Goal: Task Accomplishment & Management: Use online tool/utility

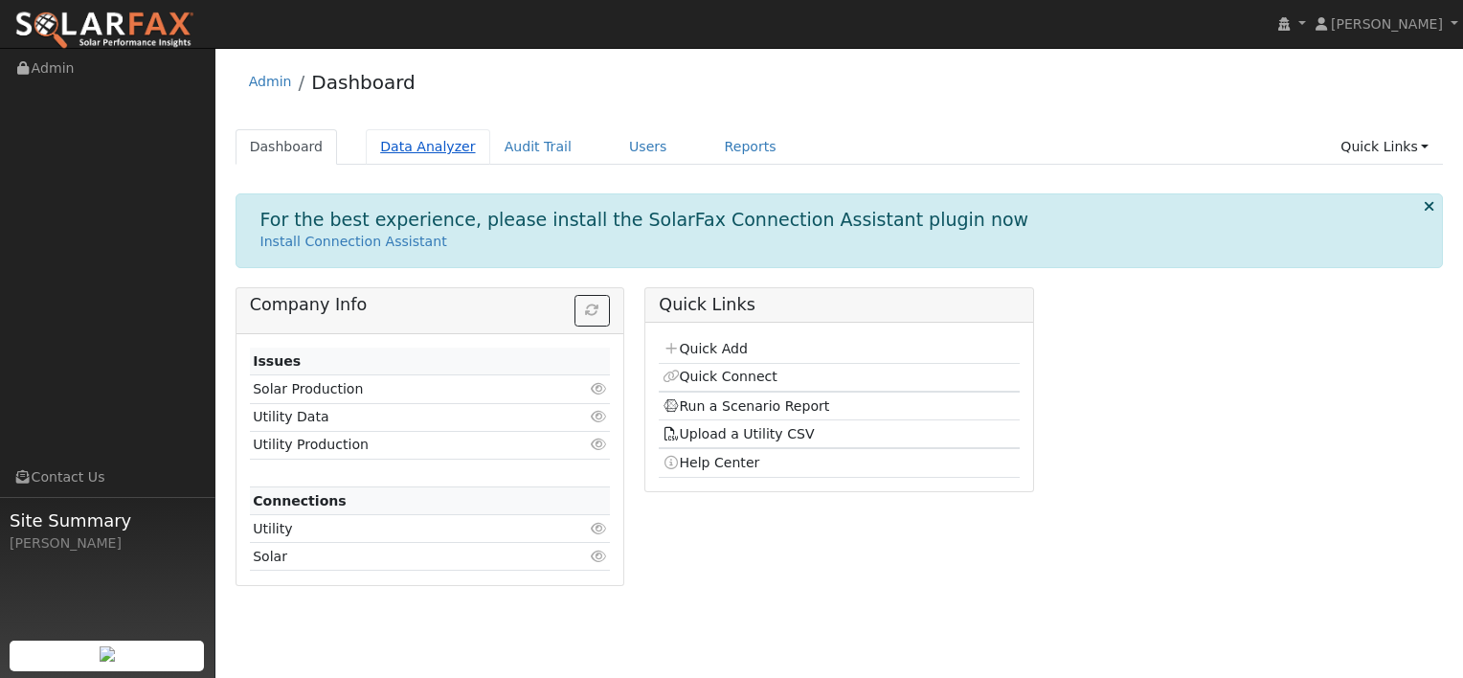
click at [398, 149] on link "Data Analyzer" at bounding box center [428, 146] width 125 height 35
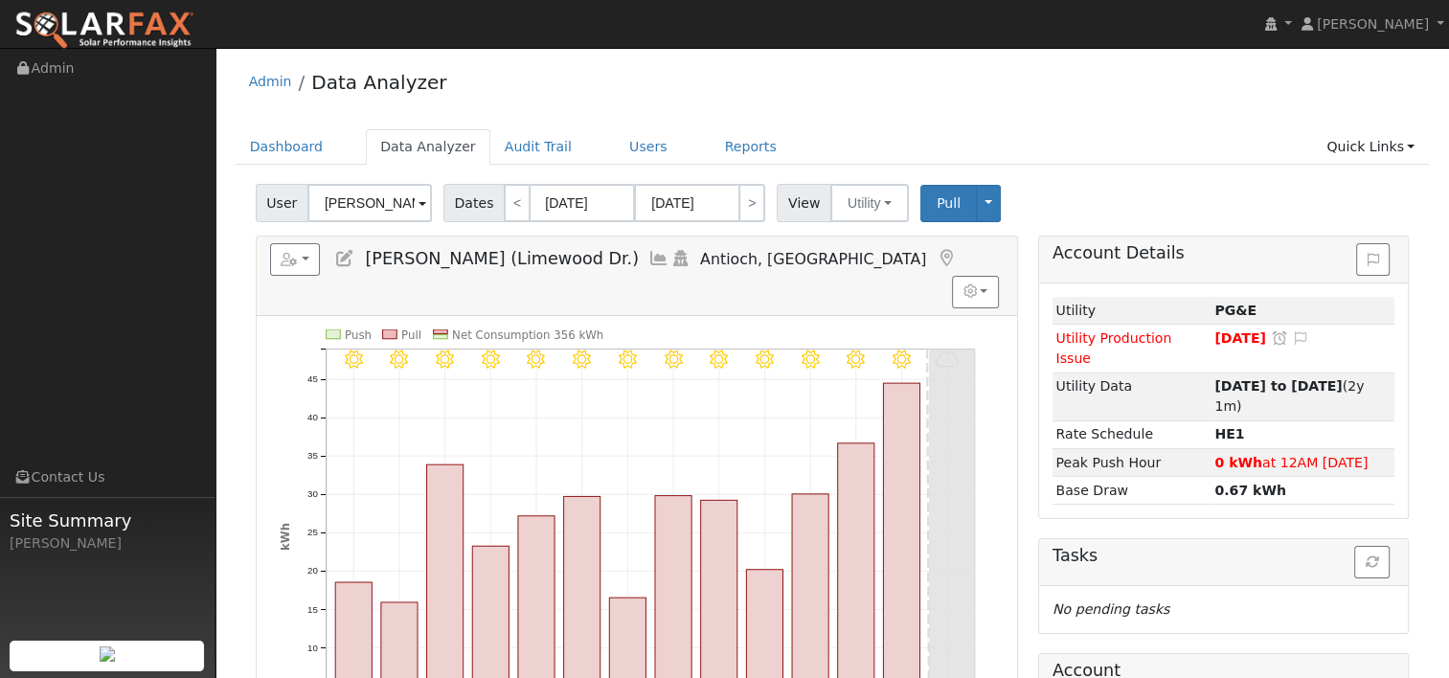
click at [401, 206] on input "[PERSON_NAME] (Limewood Dr.)" at bounding box center [369, 203] width 125 height 38
click at [401, 206] on img at bounding box center [408, 202] width 48 height 36
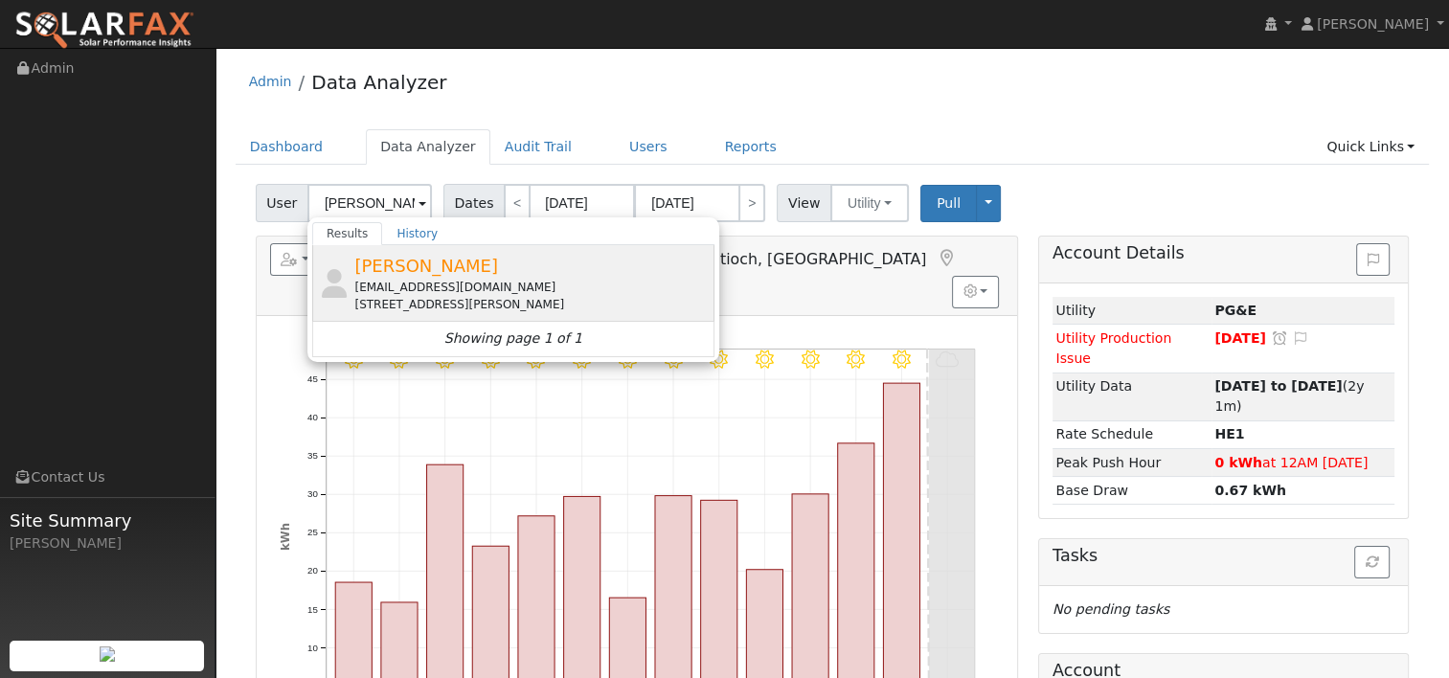
click at [403, 288] on div "[EMAIL_ADDRESS][DOMAIN_NAME]" at bounding box center [531, 287] width 355 height 17
type input "[PERSON_NAME]"
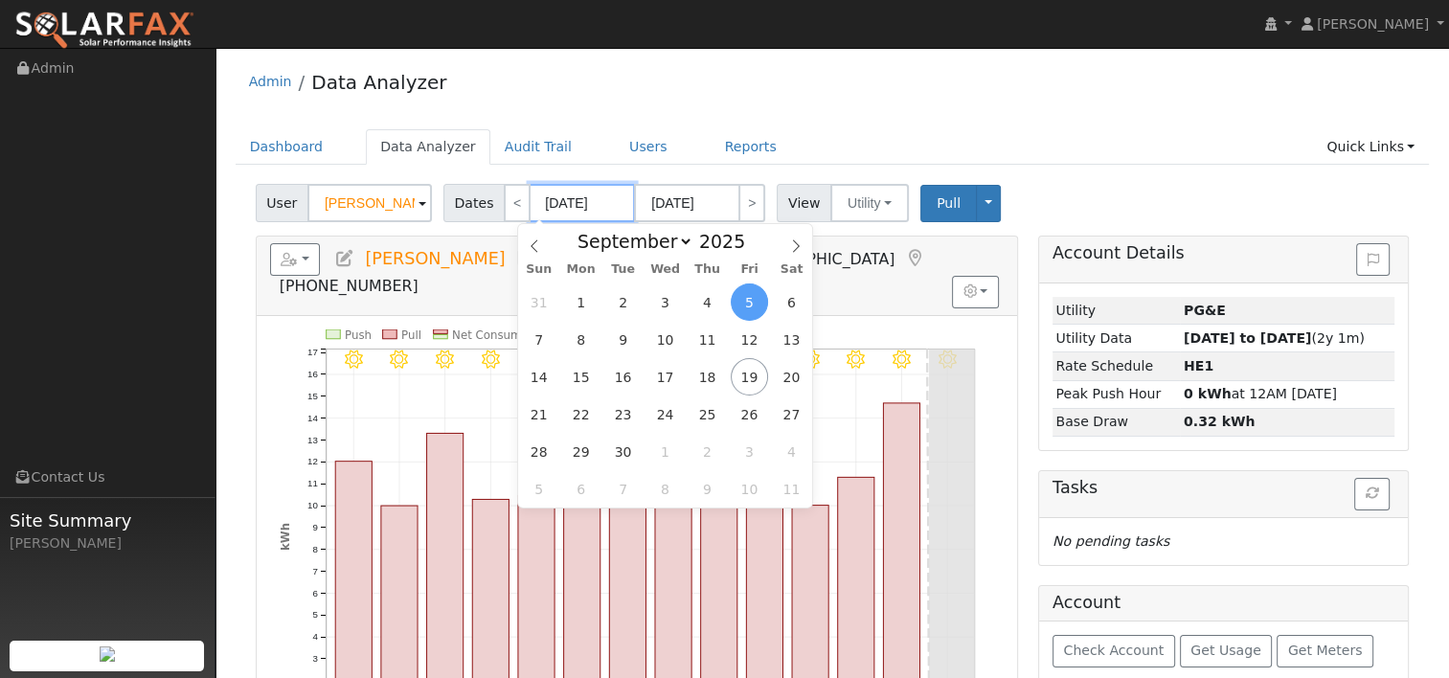
click at [559, 199] on input "[DATE]" at bounding box center [582, 203] width 105 height 38
click at [749, 251] on span at bounding box center [755, 246] width 13 height 11
type input "2024"
click at [665, 372] on span "18" at bounding box center [664, 376] width 37 height 37
type input "[DATE]"
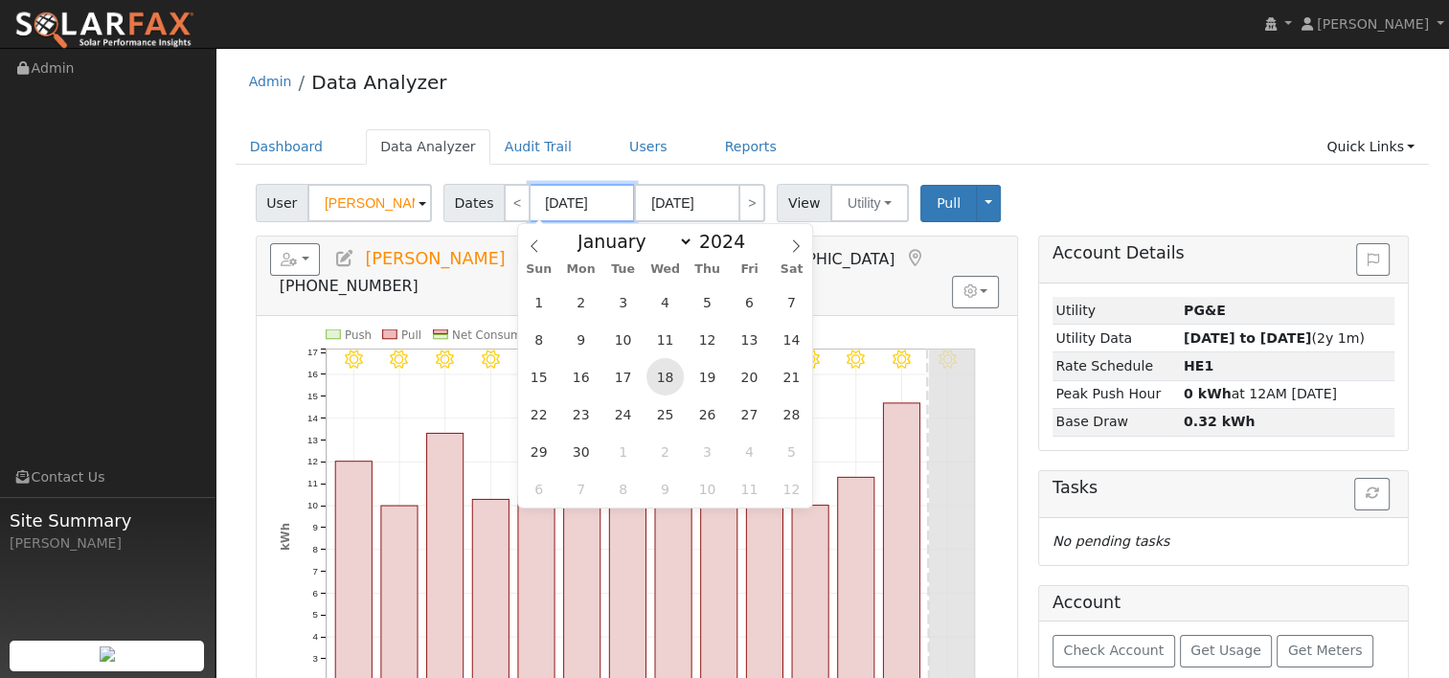
type input "[DATE]"
type input "2024"
select select "9"
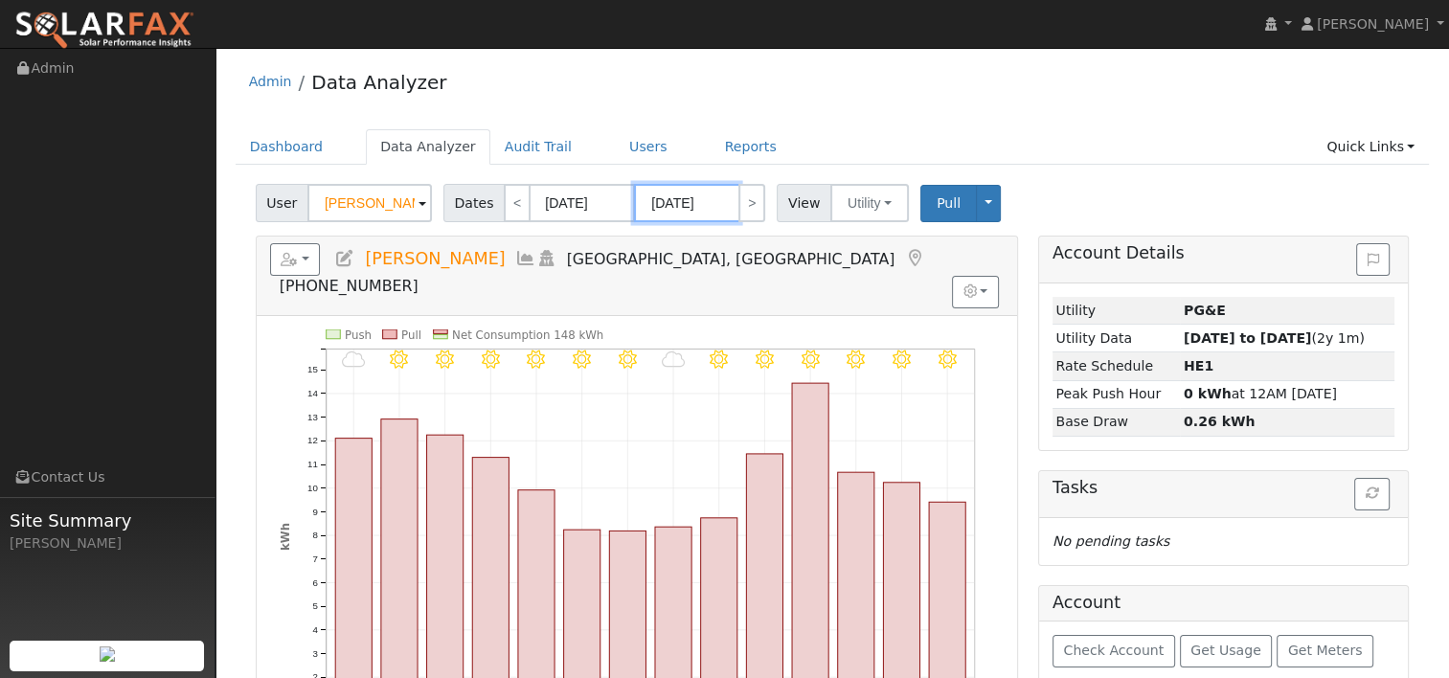
click at [669, 206] on input "[DATE]" at bounding box center [686, 203] width 105 height 38
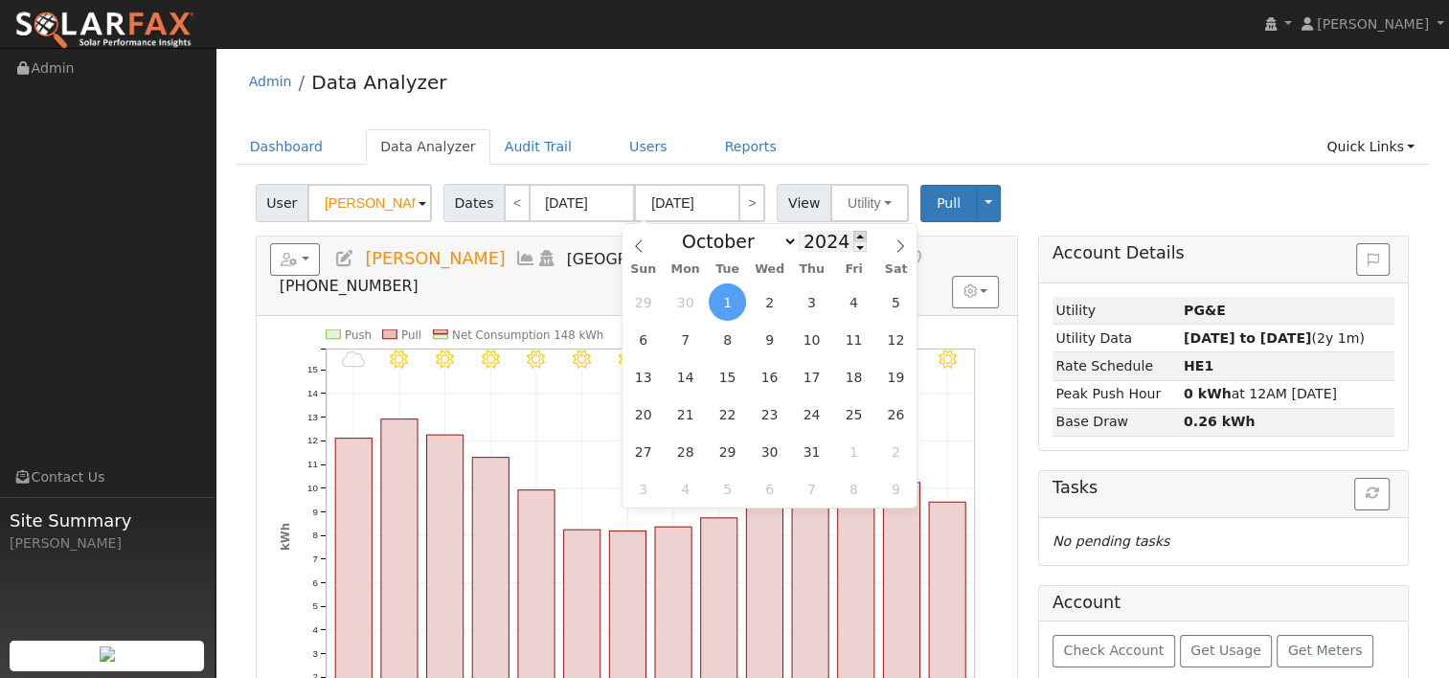
click at [853, 233] on span at bounding box center [859, 236] width 13 height 11
type input "2025"
click at [646, 245] on span at bounding box center [639, 240] width 33 height 33
select select "8"
click at [763, 371] on span "17" at bounding box center [769, 376] width 37 height 37
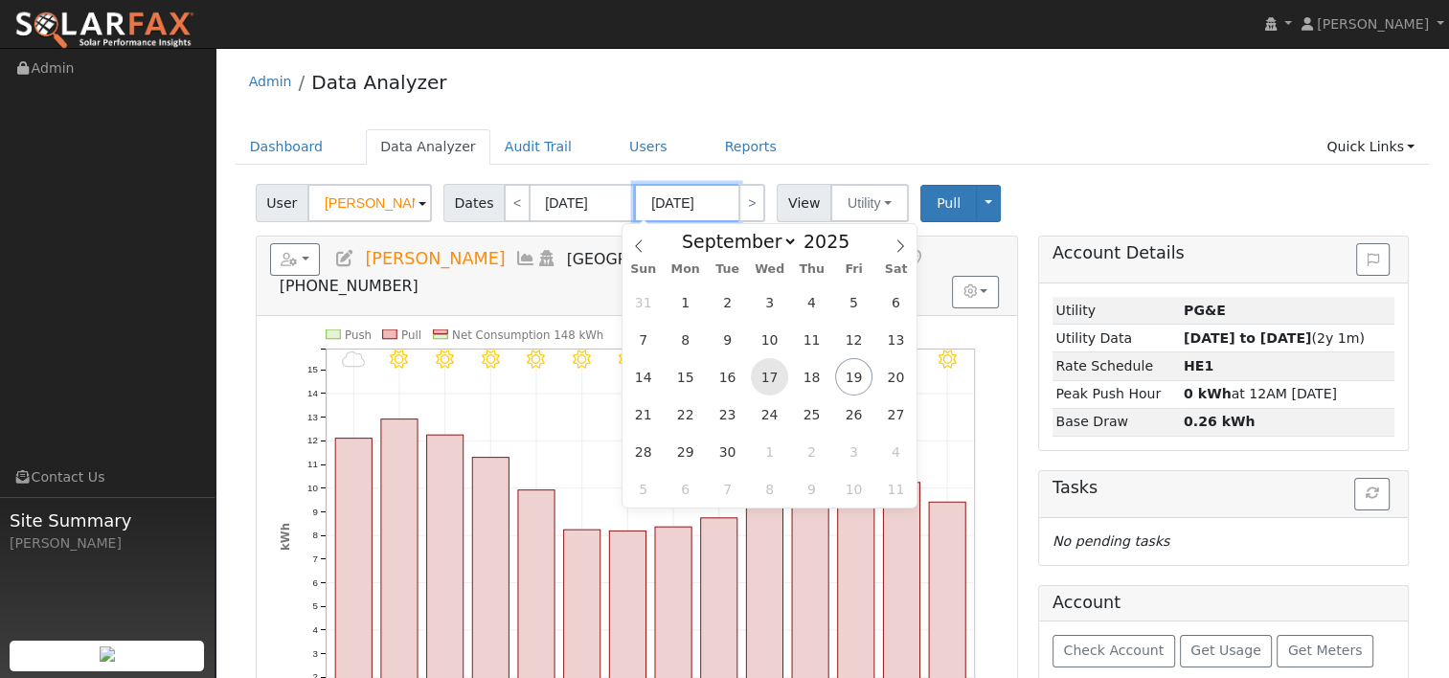
type input "[DATE]"
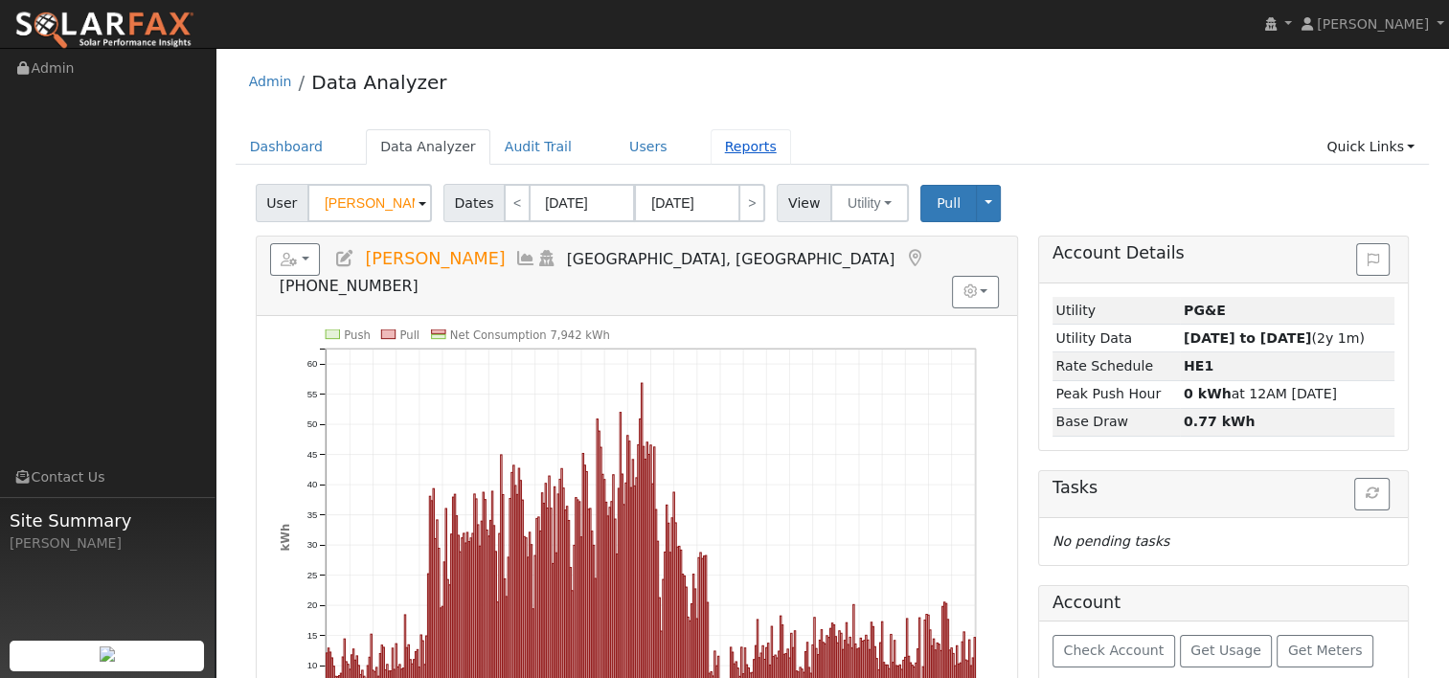
click at [713, 150] on link "Reports" at bounding box center [751, 146] width 80 height 35
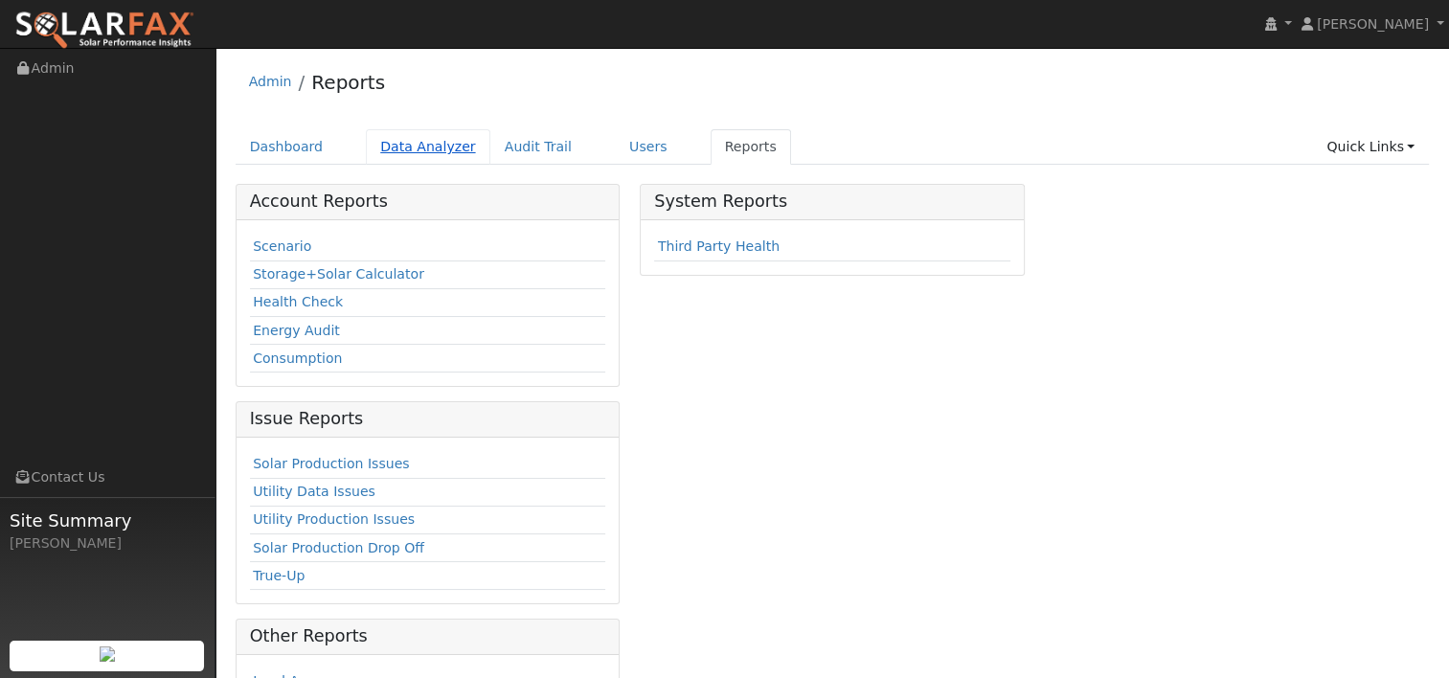
click at [414, 142] on link "Data Analyzer" at bounding box center [428, 146] width 125 height 35
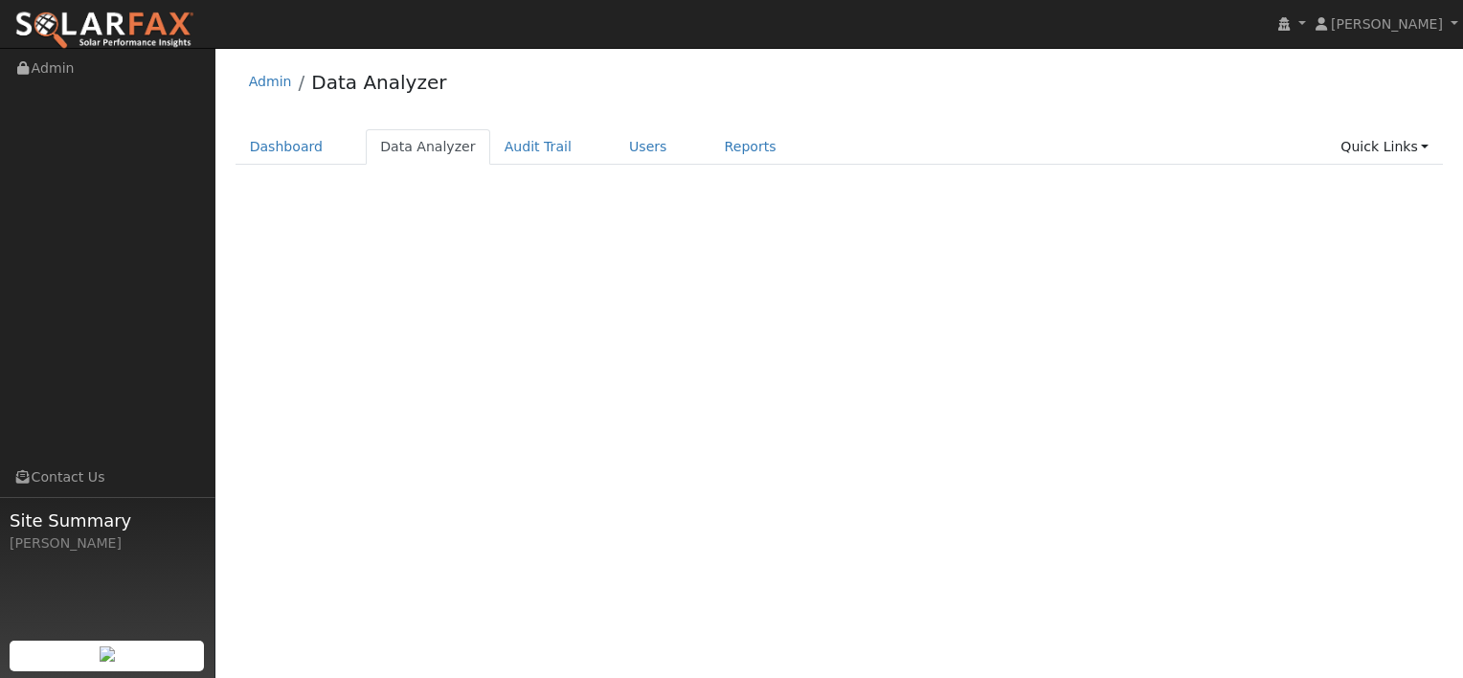
select select "8"
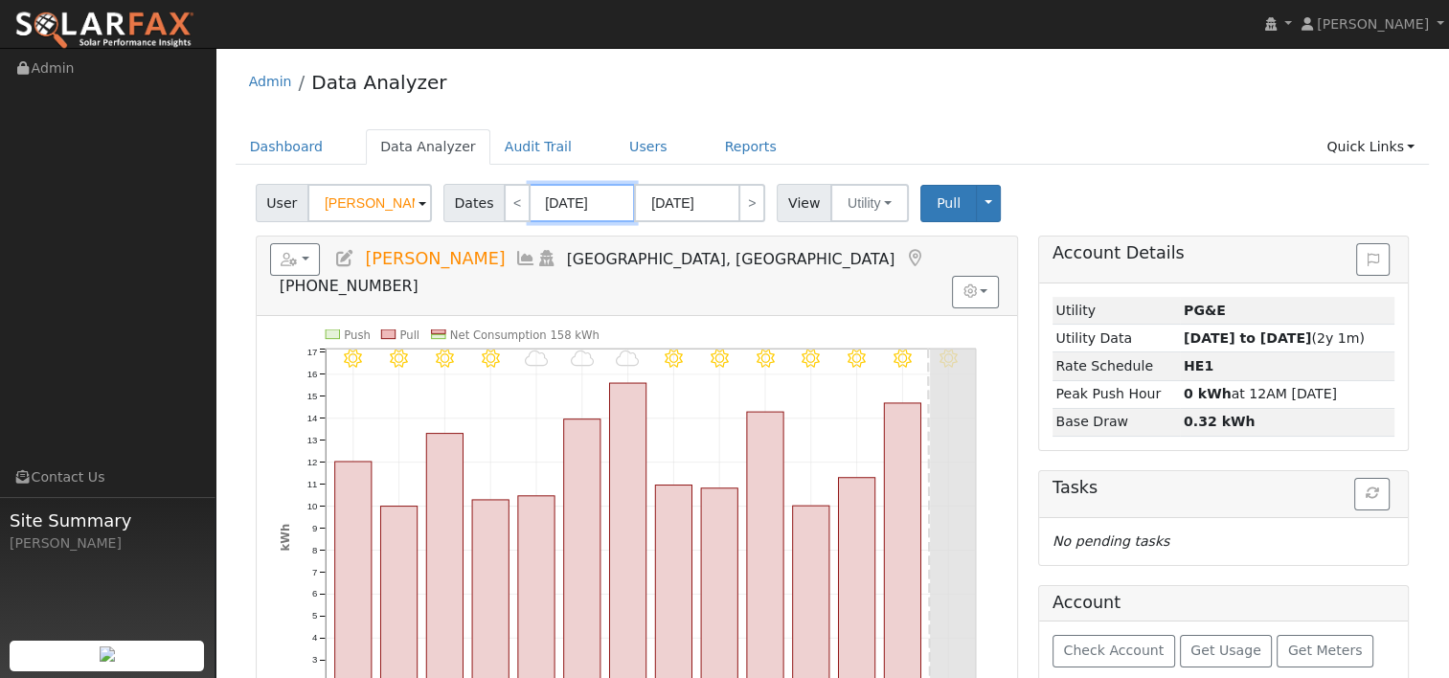
click at [600, 200] on input "[DATE]" at bounding box center [582, 203] width 105 height 38
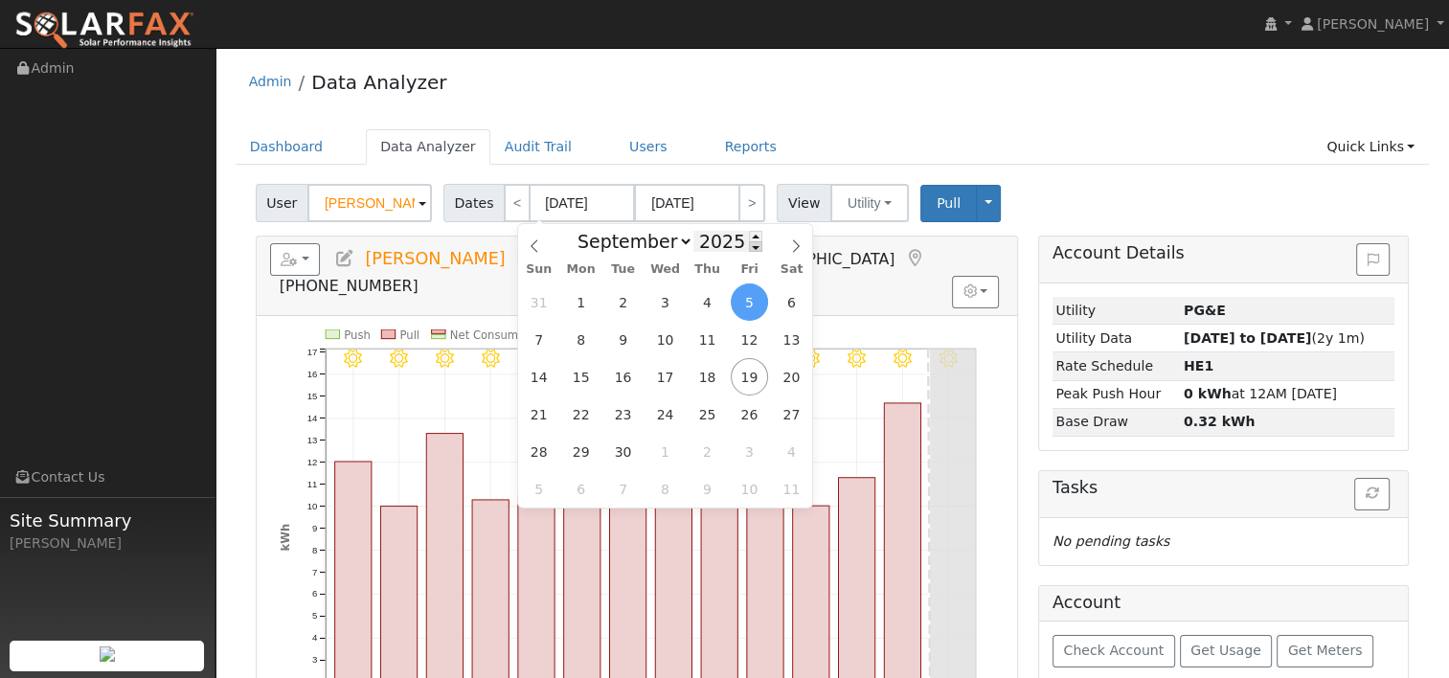
click at [749, 249] on span at bounding box center [755, 246] width 13 height 11
type input "2024"
click at [660, 374] on span "18" at bounding box center [664, 376] width 37 height 37
type input "[DATE]"
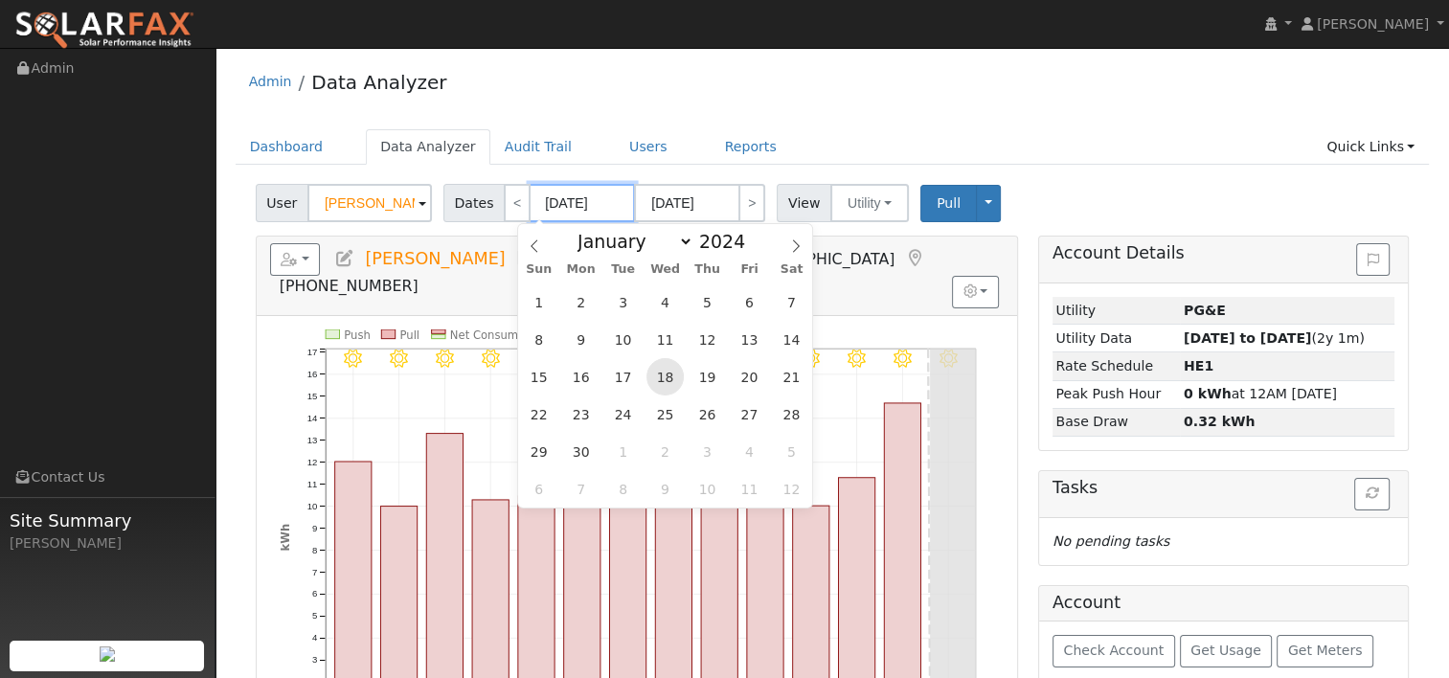
type input "2024"
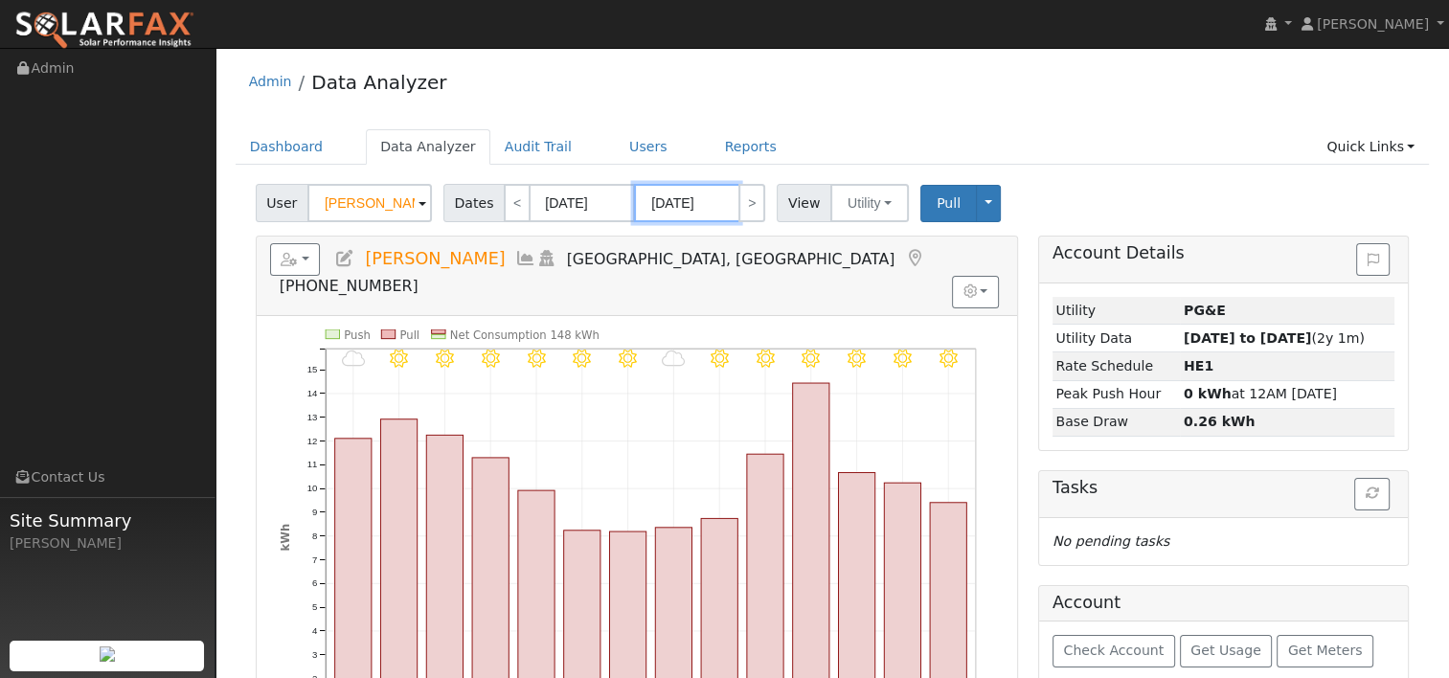
click at [698, 203] on input "[DATE]" at bounding box center [686, 203] width 105 height 38
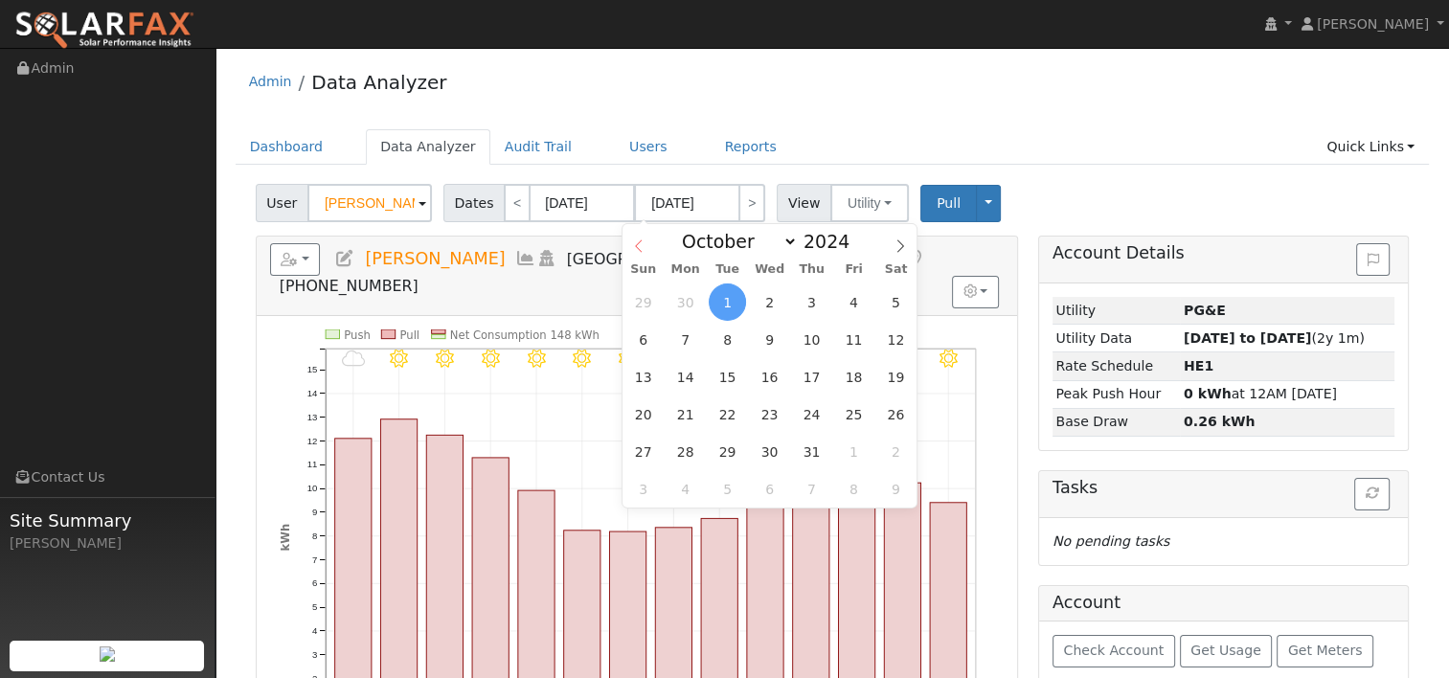
click at [636, 241] on icon at bounding box center [638, 245] width 13 height 13
select select "8"
click at [853, 234] on span at bounding box center [859, 236] width 13 height 11
type input "2025"
click at [772, 373] on span "17" at bounding box center [769, 376] width 37 height 37
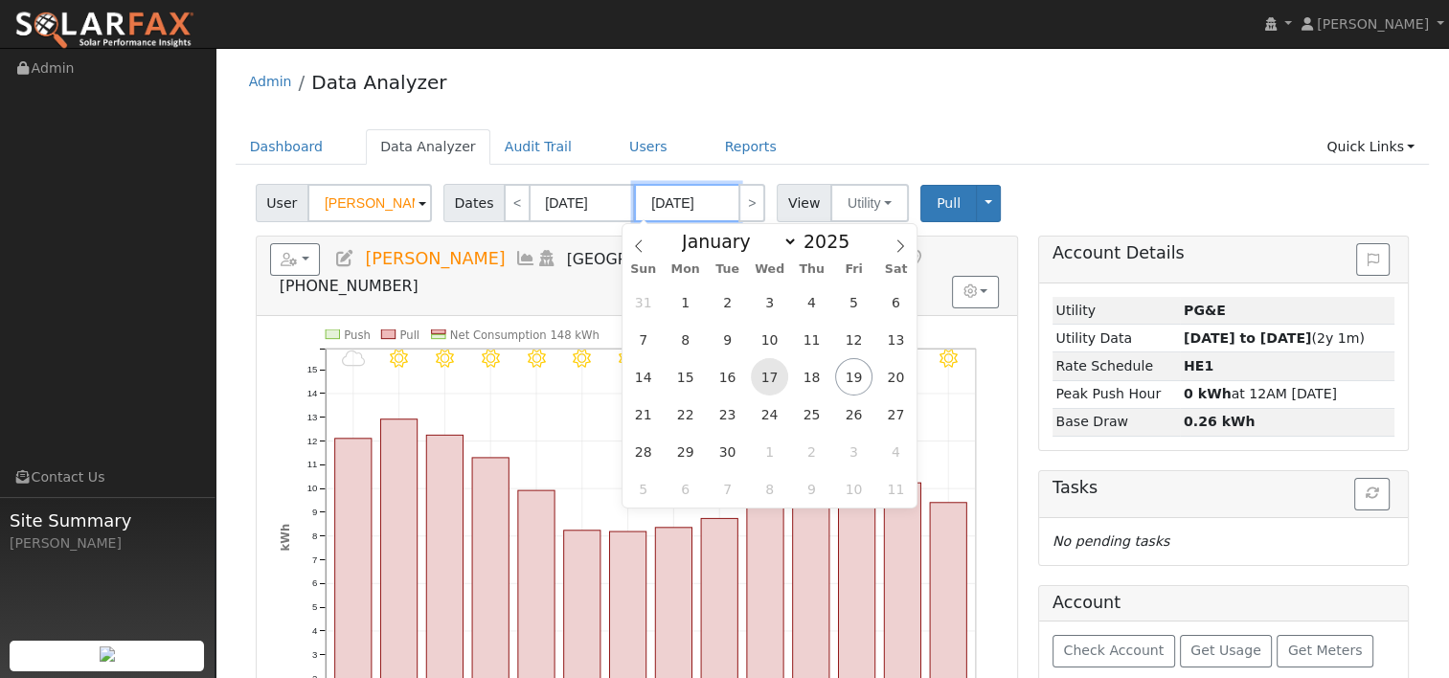
type input "[DATE]"
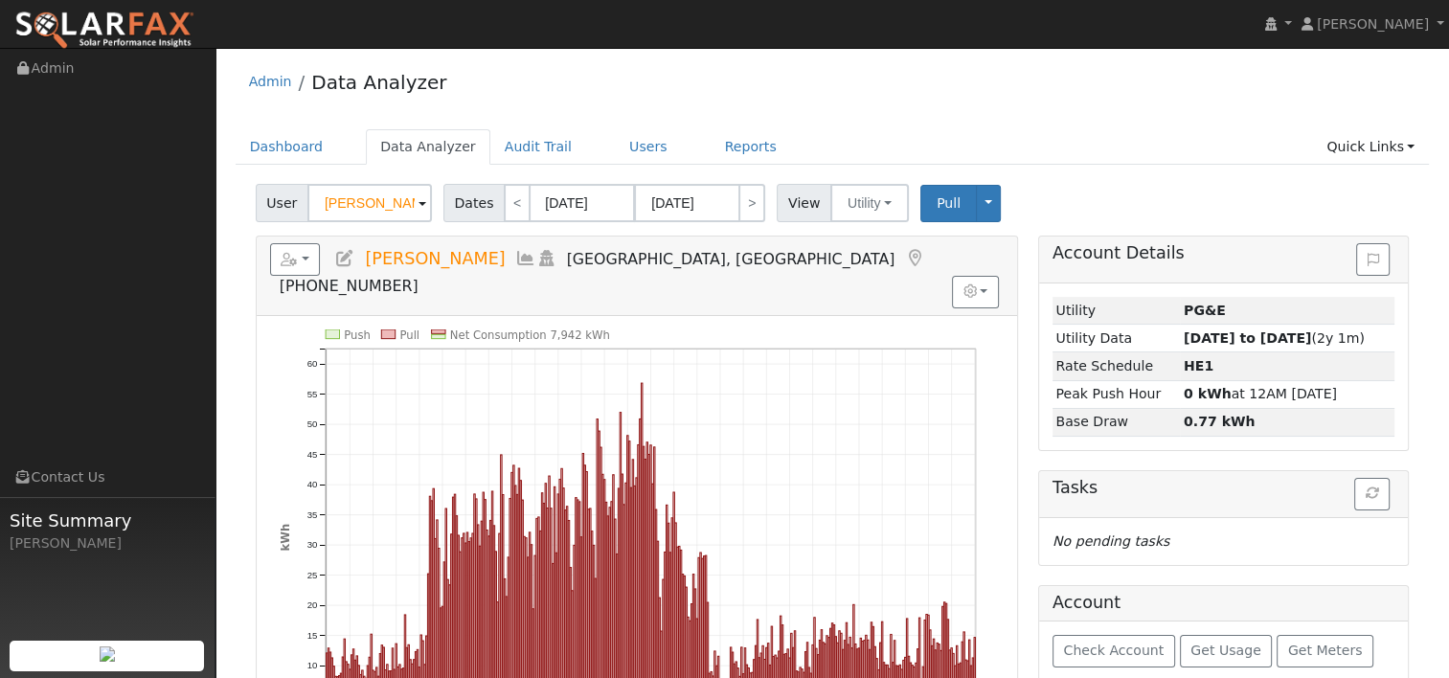
click at [996, 135] on ul "Dashboard Data Analyzer Audit Trail Users Reports Quick Links Quick Add Quick C…" at bounding box center [833, 146] width 1194 height 35
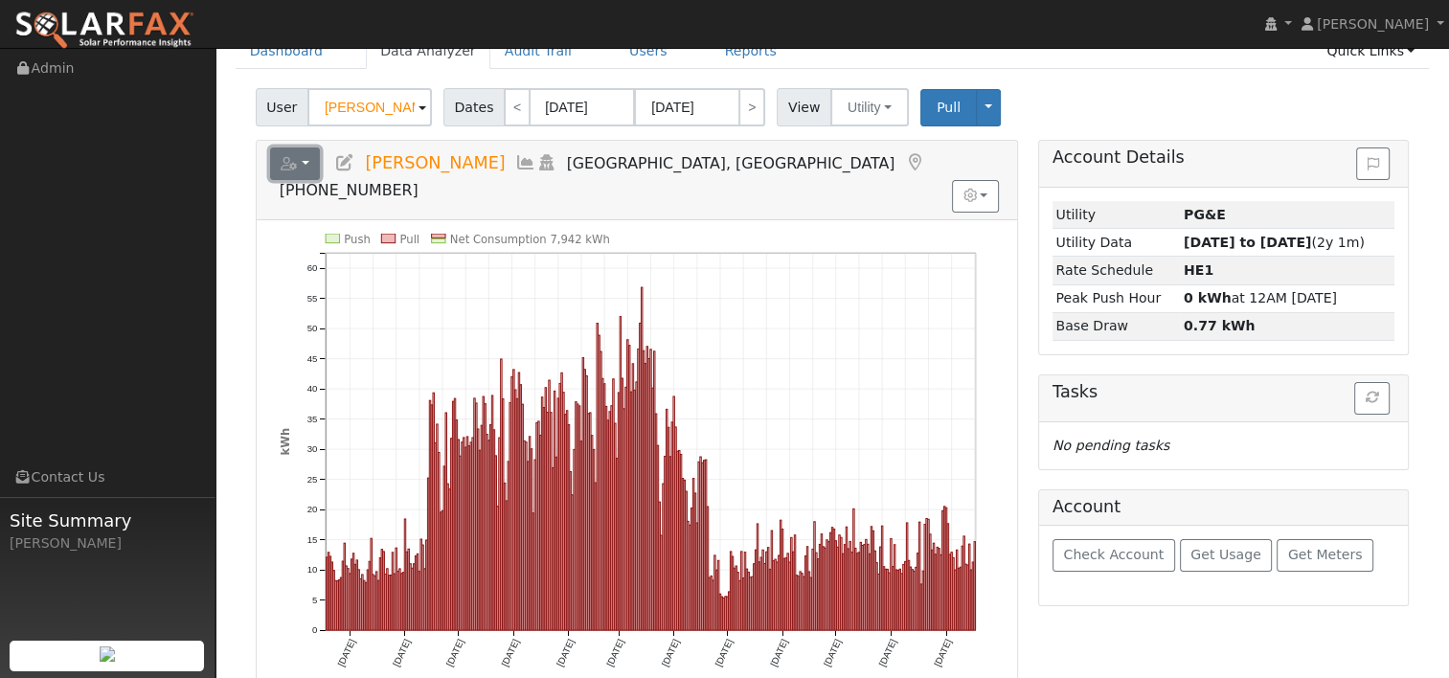
click at [310, 162] on button "button" at bounding box center [295, 163] width 51 height 33
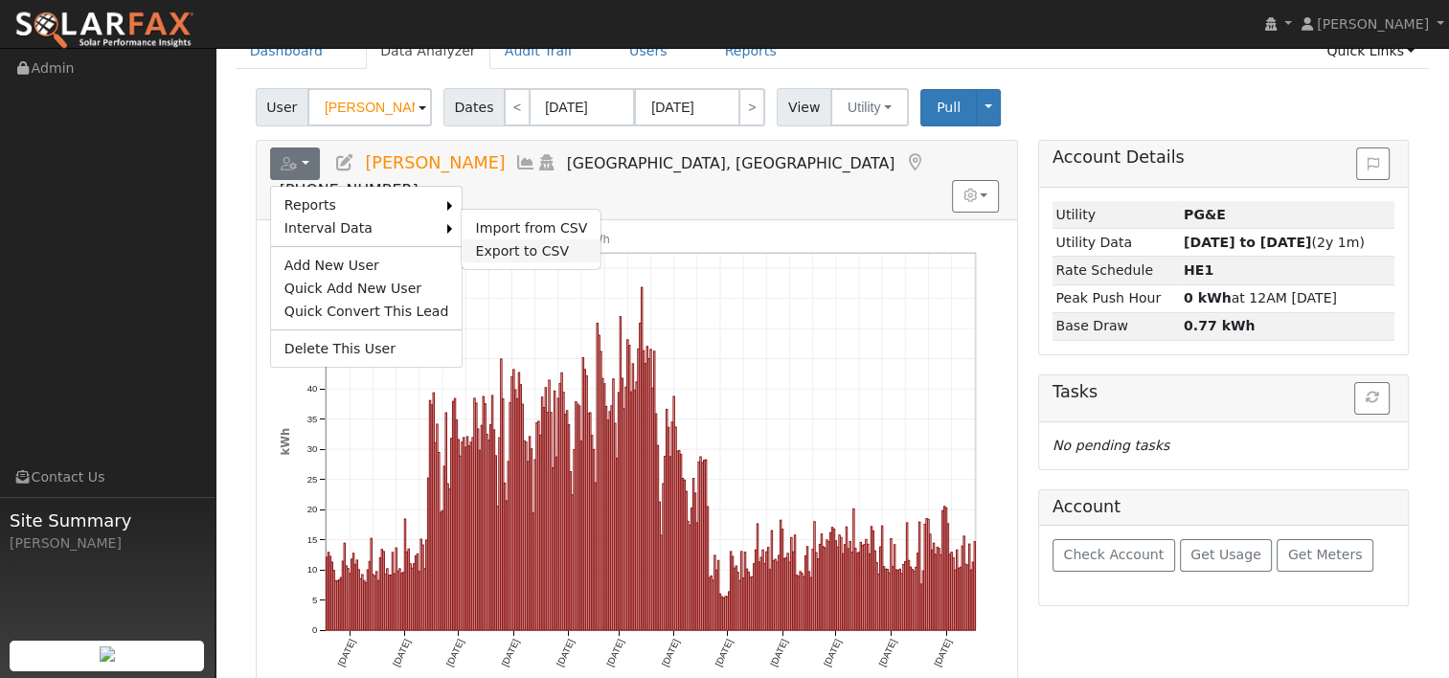
click at [487, 245] on link "Export to CSV" at bounding box center [531, 250] width 139 height 23
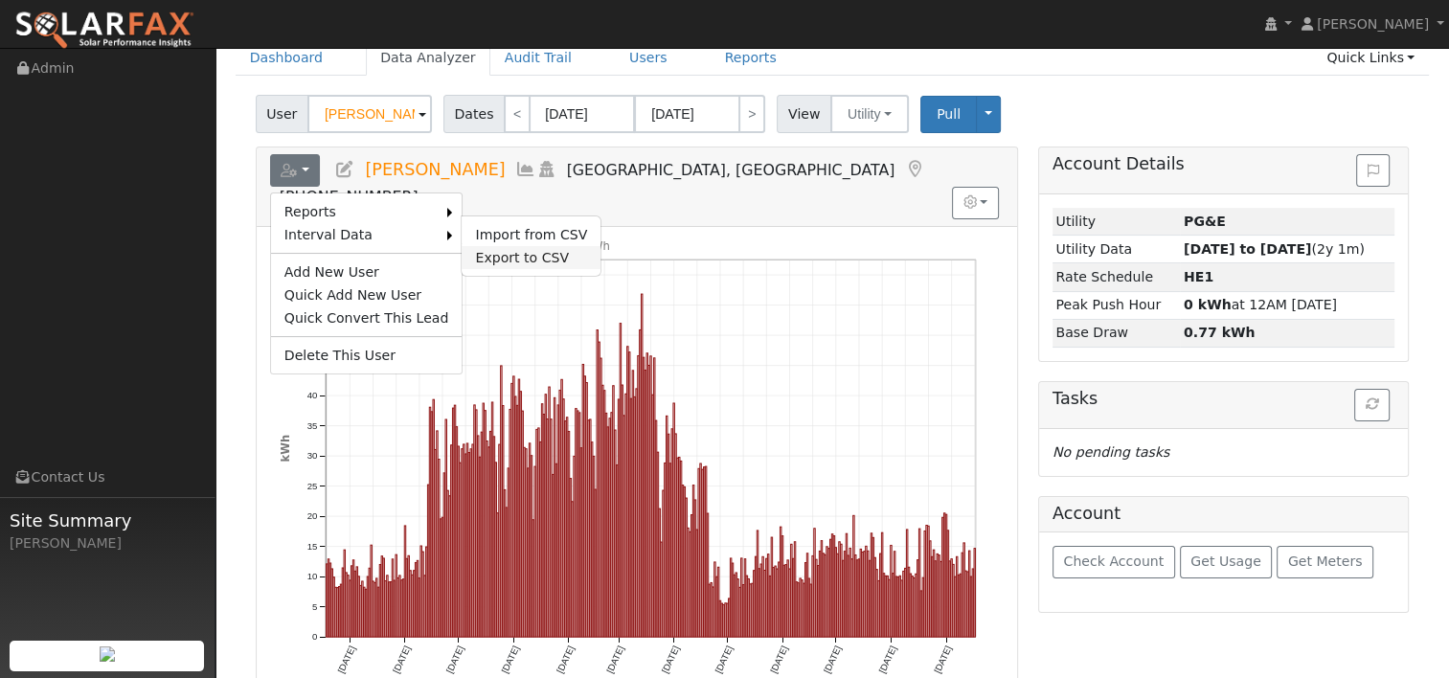
scroll to position [27, 0]
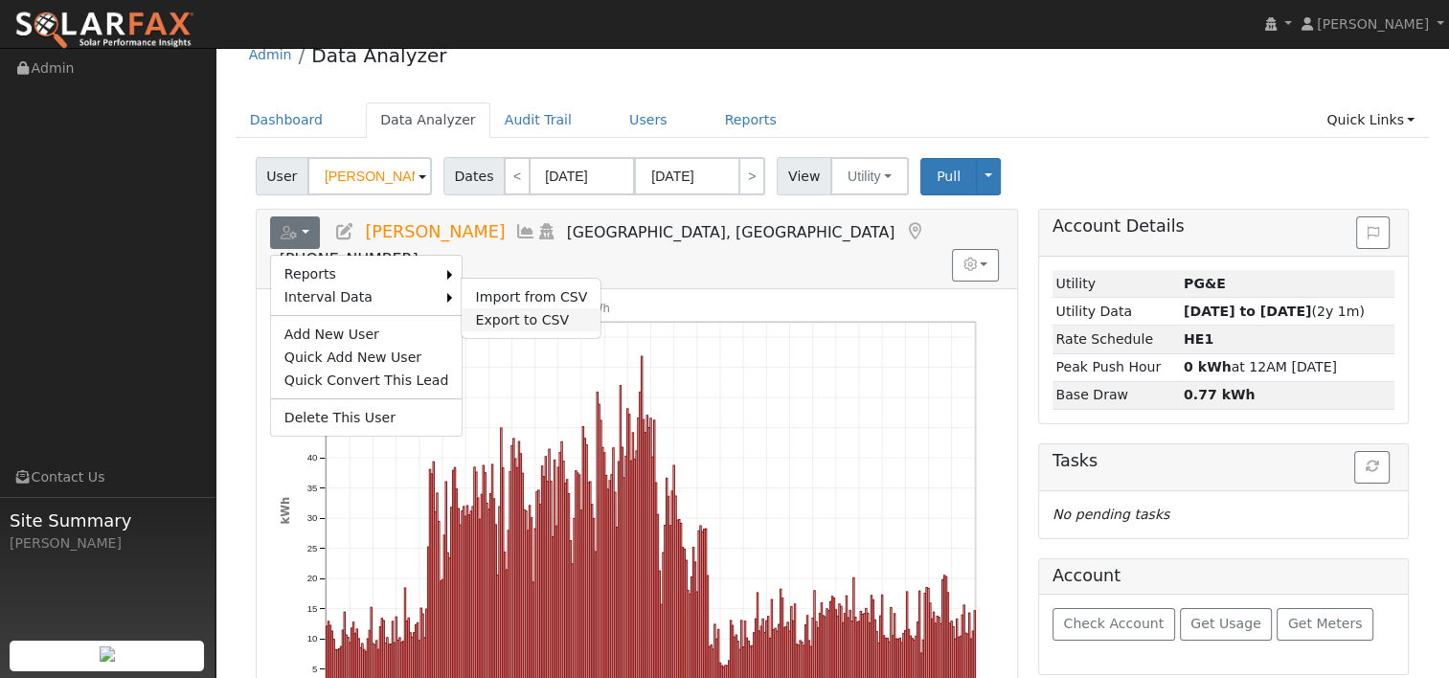
select select "8"
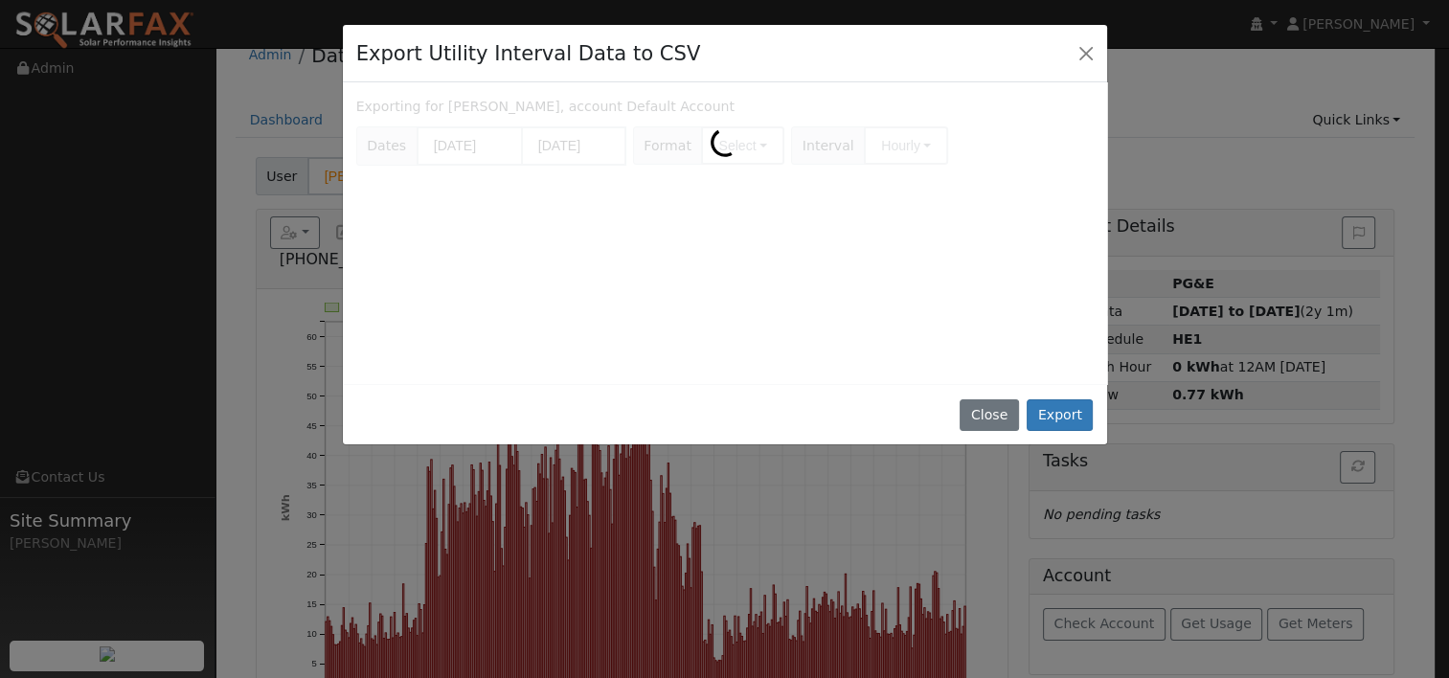
scroll to position [0, 0]
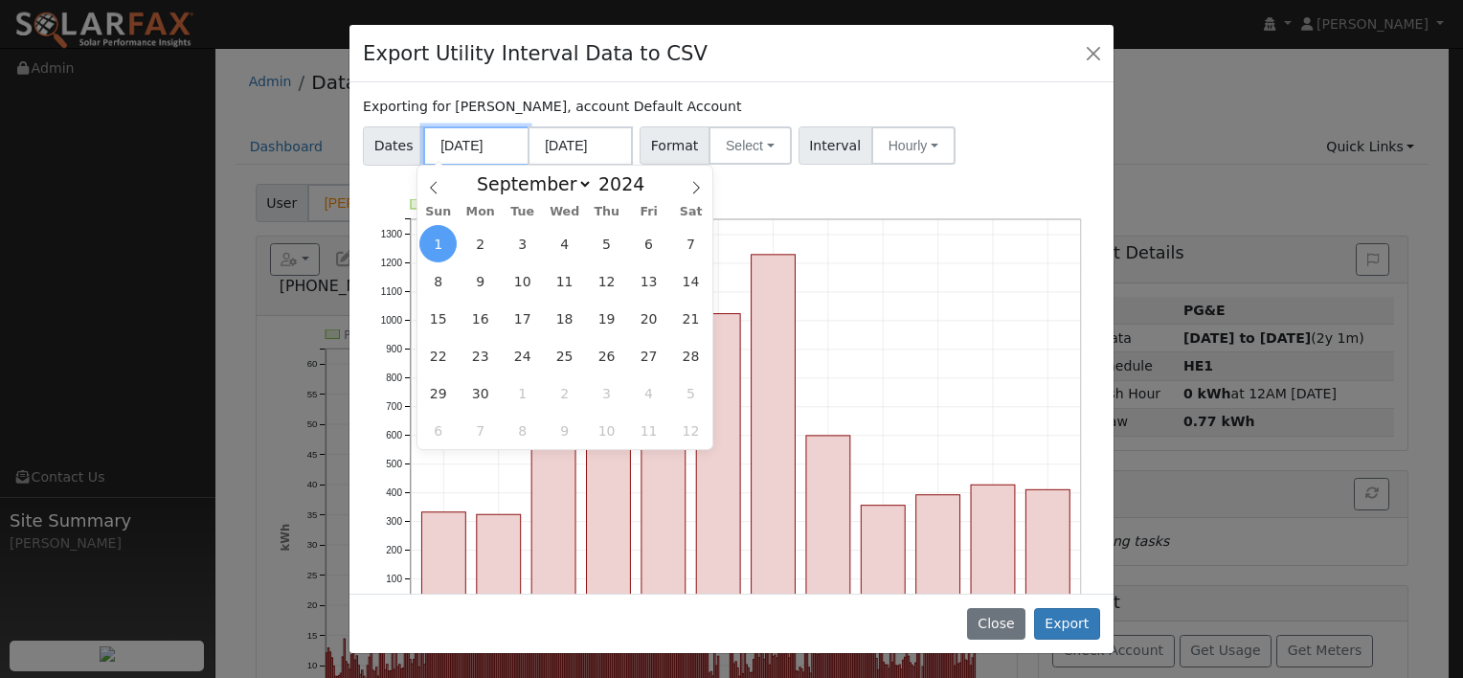
click at [516, 149] on input "09/01/2024" at bounding box center [475, 145] width 105 height 39
click at [560, 318] on span "18" at bounding box center [564, 318] width 37 height 37
type input "[DATE]"
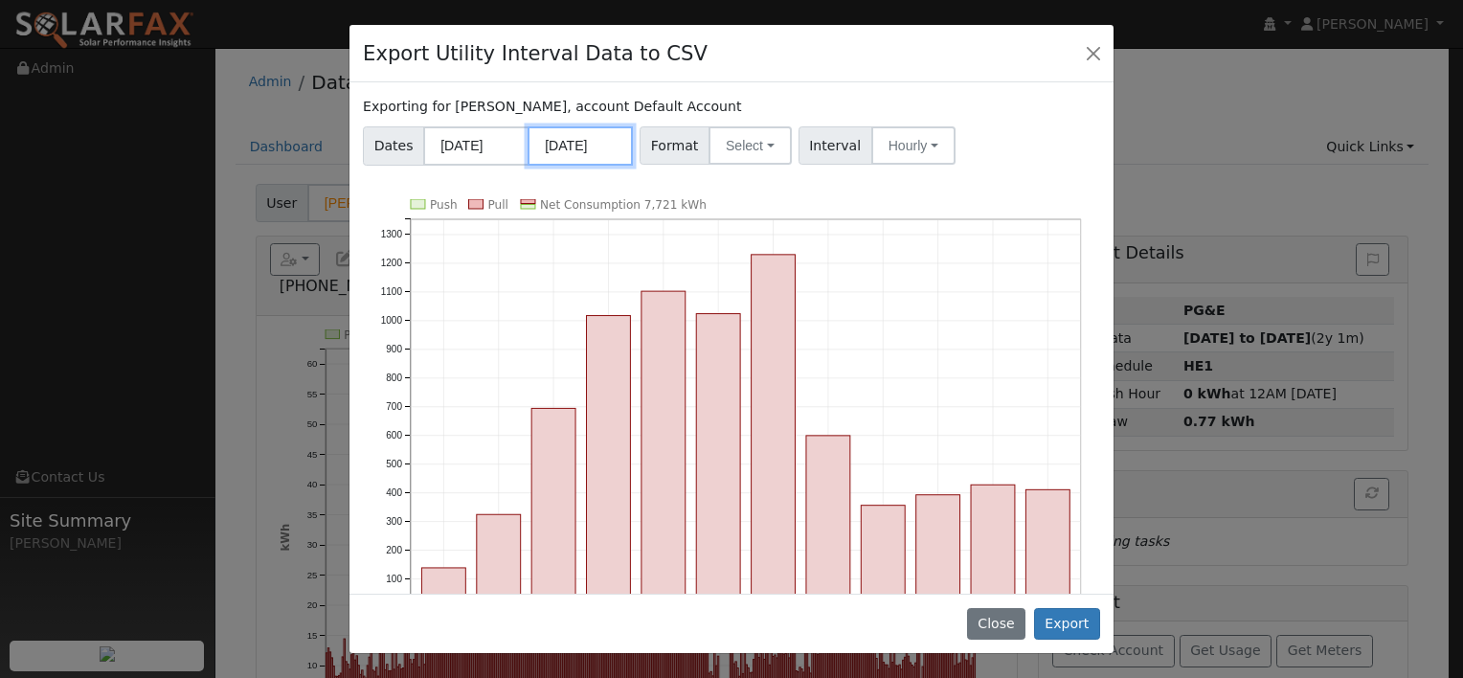
click at [584, 147] on input "08/31/2025" at bounding box center [580, 145] width 105 height 39
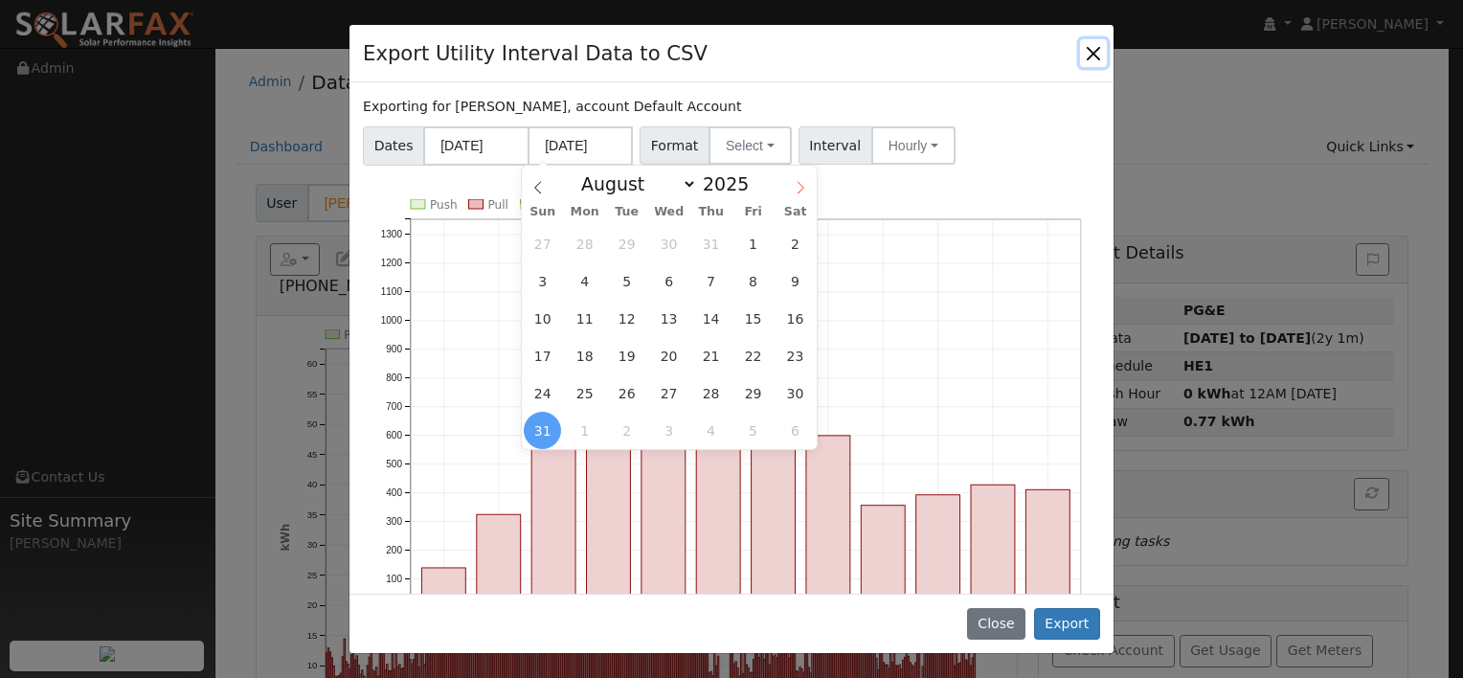
click at [797, 184] on icon at bounding box center [800, 187] width 13 height 13
select select "8"
click at [670, 318] on span "17" at bounding box center [668, 318] width 37 height 37
type input "[DATE]"
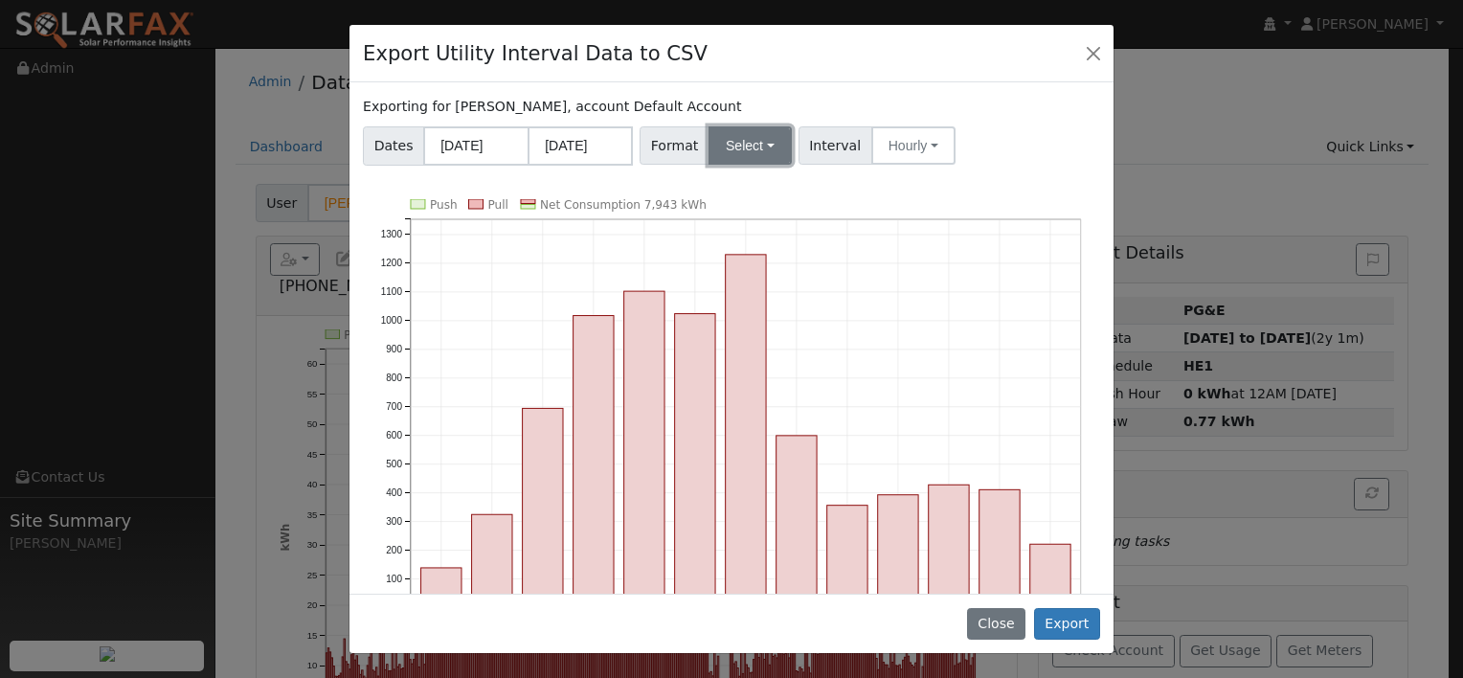
click at [755, 156] on button "Select" at bounding box center [750, 145] width 83 height 38
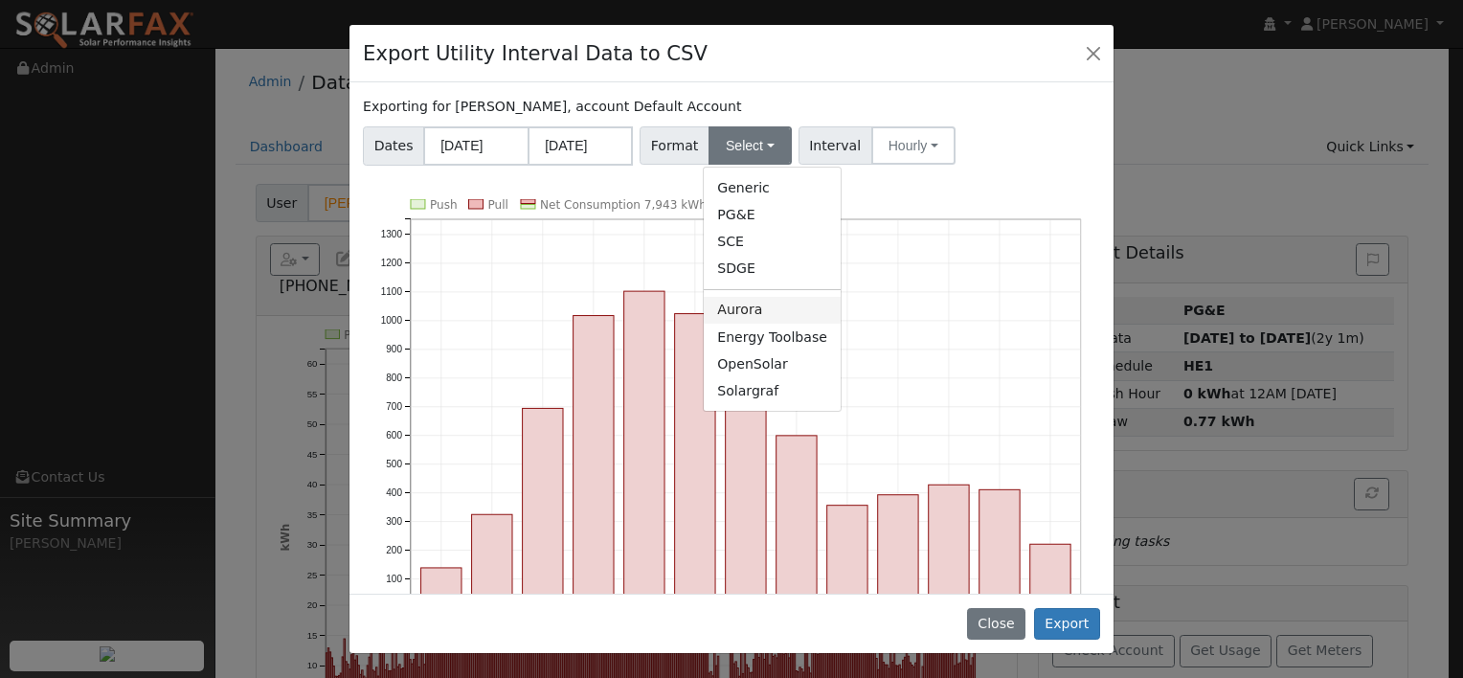
click at [736, 307] on link "Aurora" at bounding box center [772, 310] width 137 height 27
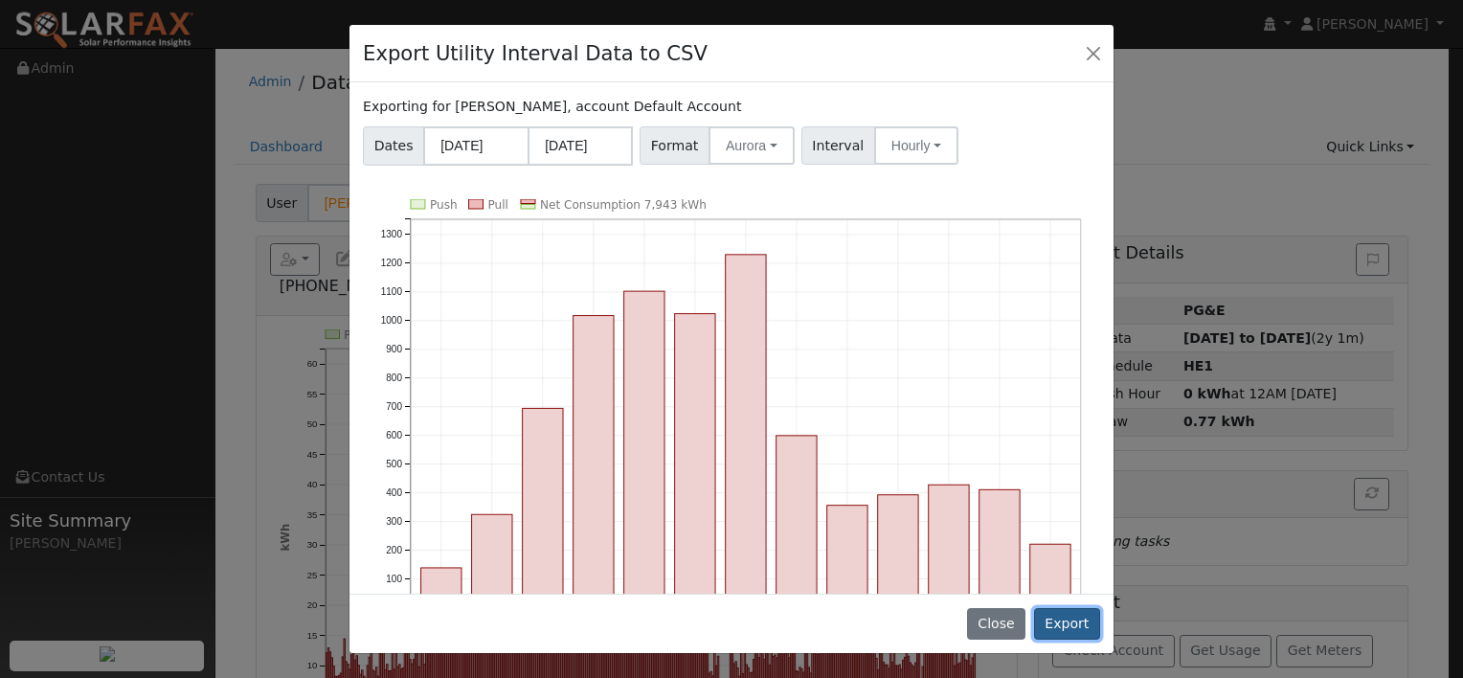
click at [1063, 621] on button "Export" at bounding box center [1067, 624] width 66 height 33
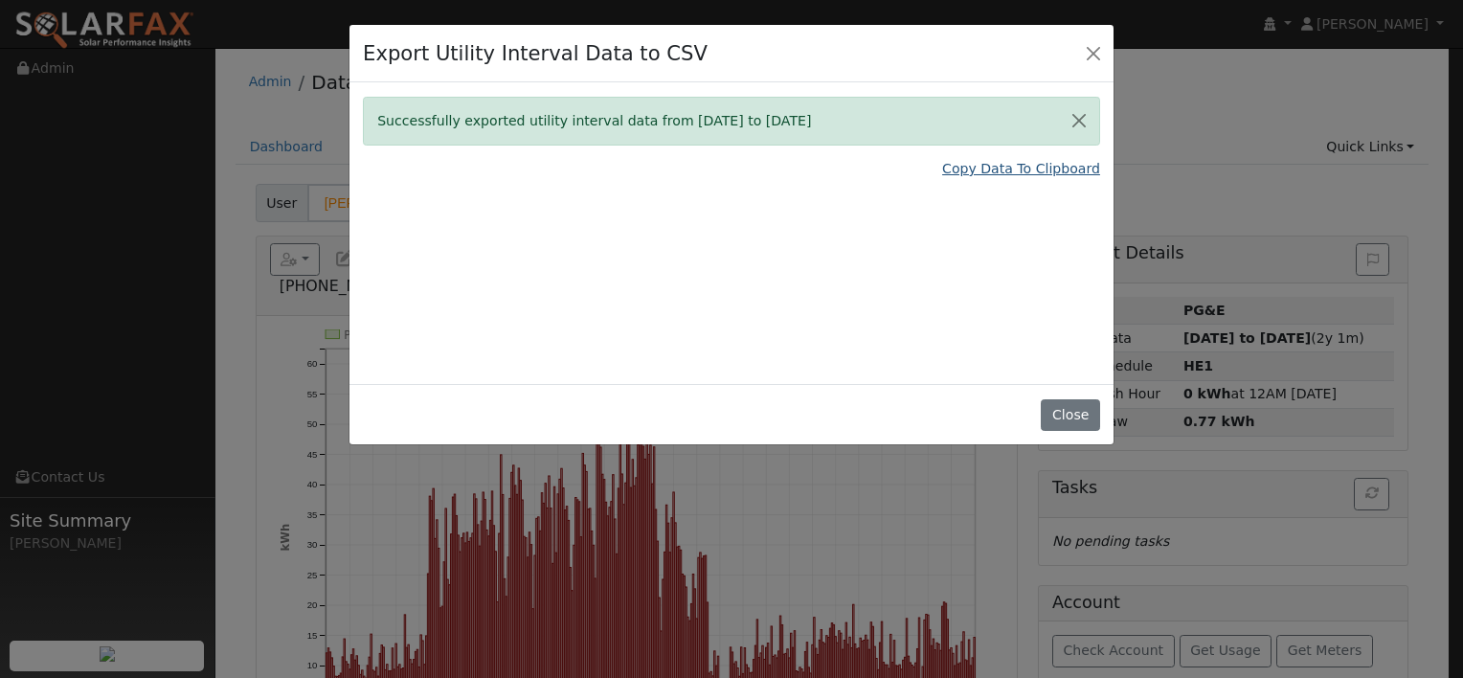
click at [969, 164] on link "Copy Data To Clipboard" at bounding box center [1021, 169] width 158 height 20
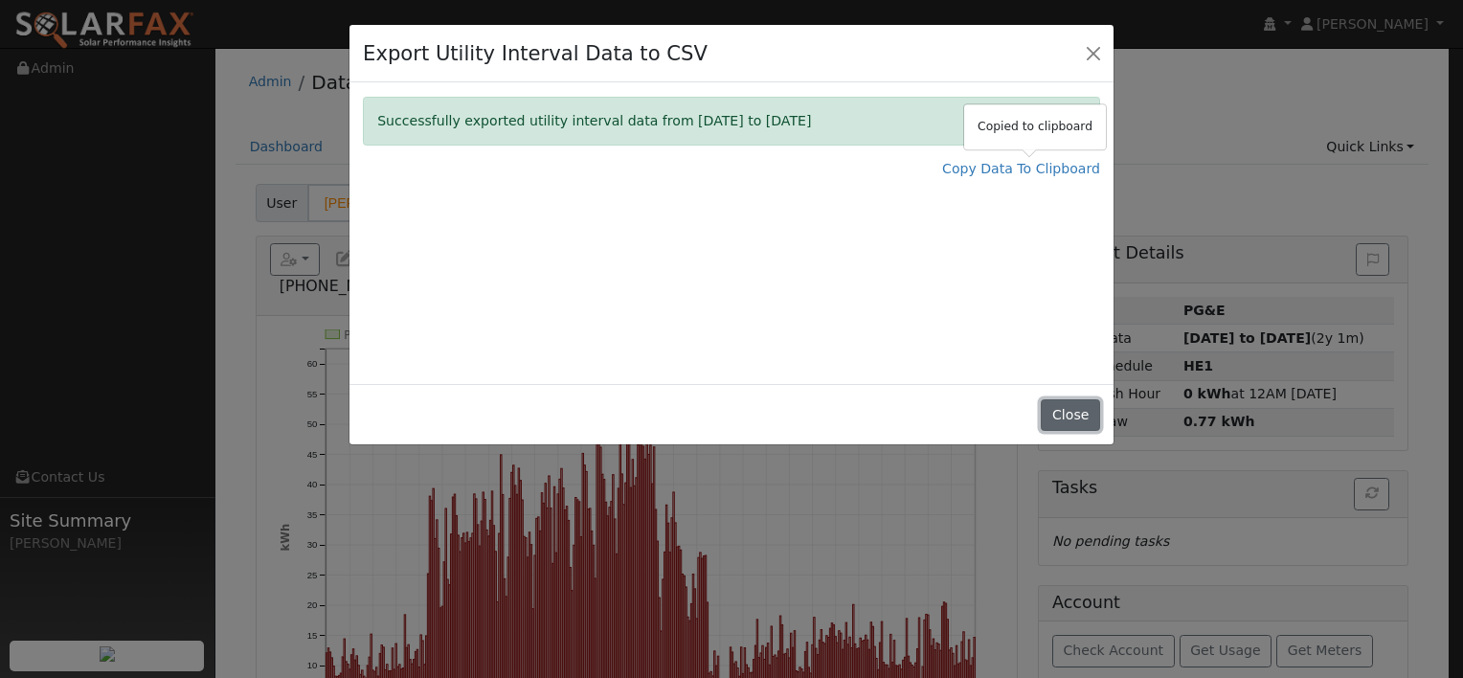
click at [1053, 419] on button "Close" at bounding box center [1070, 415] width 58 height 33
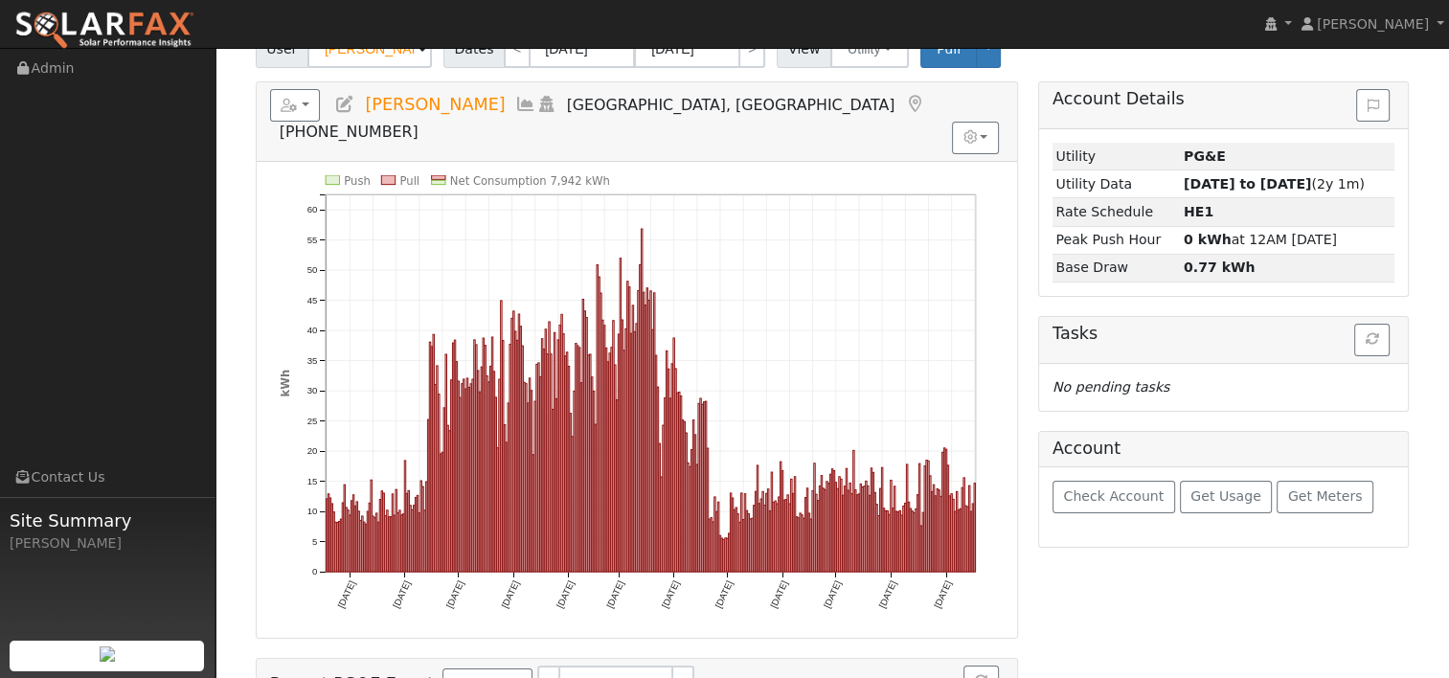
scroll to position [107, 0]
